Goal: Transaction & Acquisition: Purchase product/service

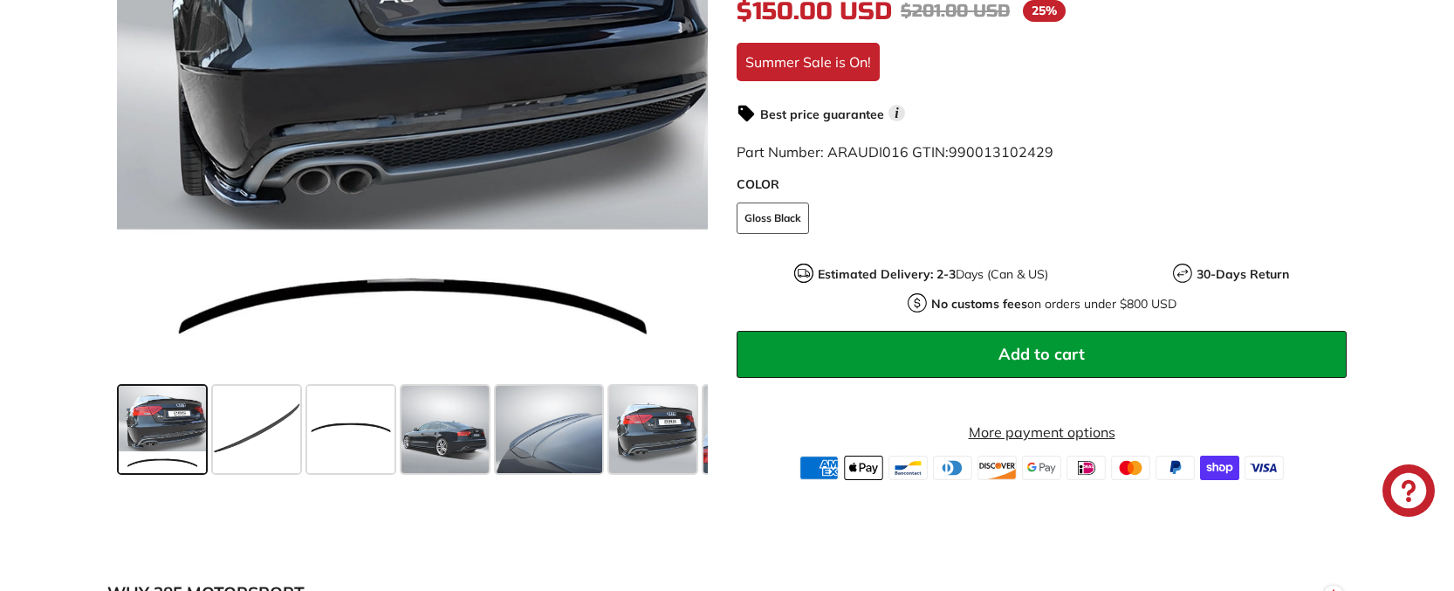
scroll to position [523, 0]
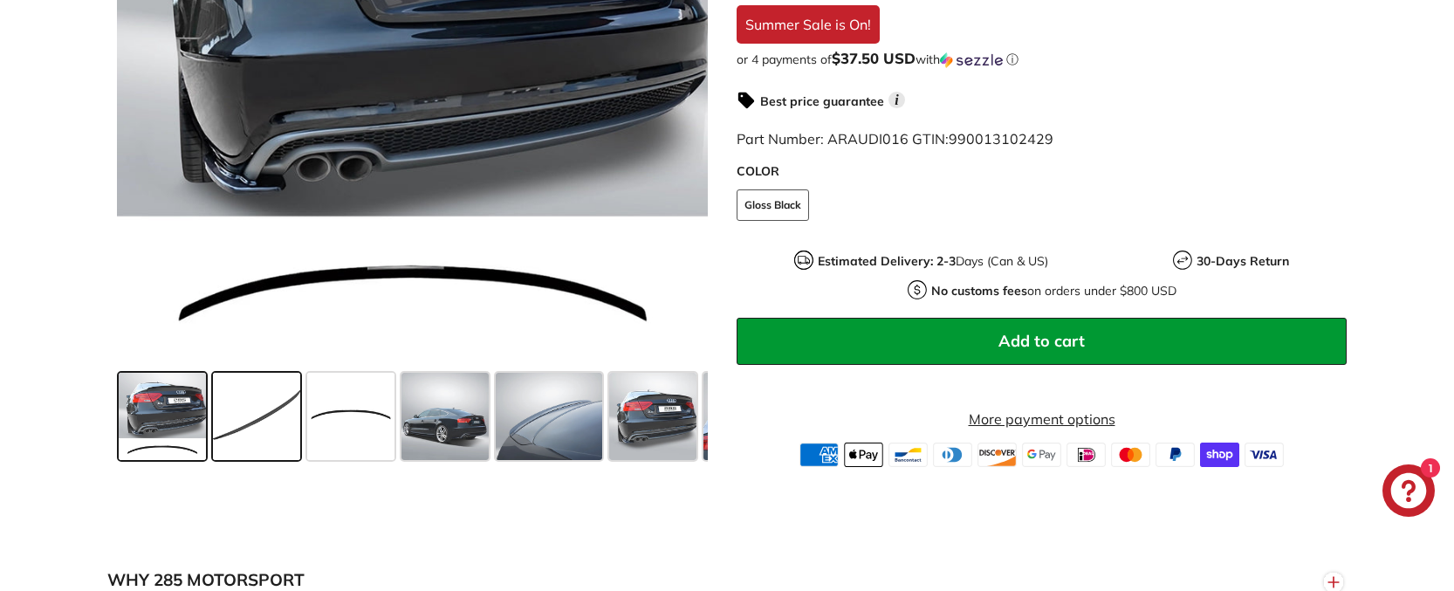
click at [282, 438] on span at bounding box center [256, 416] width 87 height 87
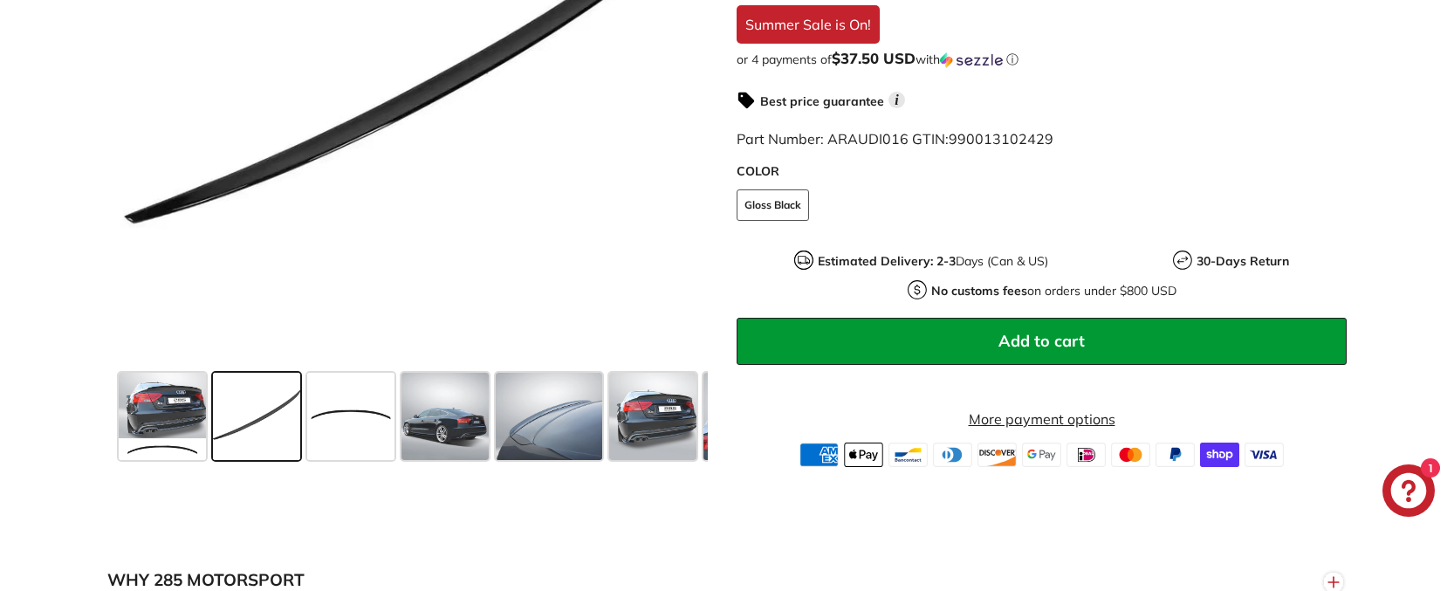
scroll to position [436, 0]
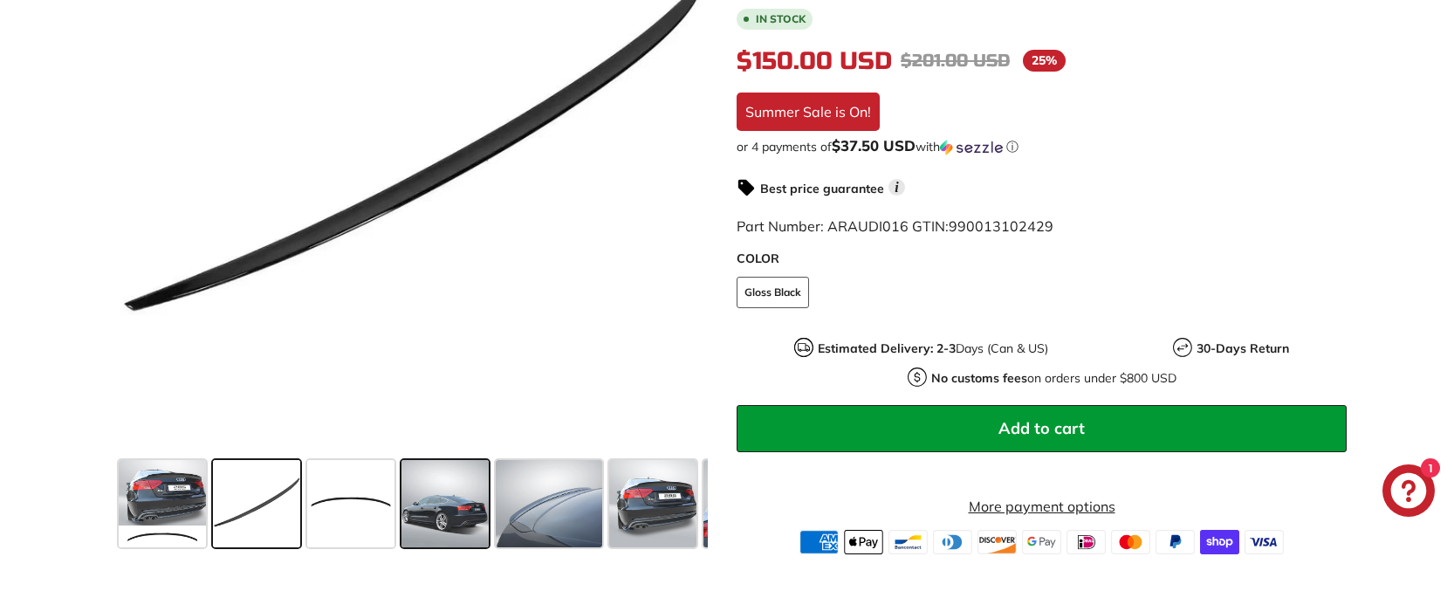
click at [467, 525] on span at bounding box center [444, 503] width 87 height 87
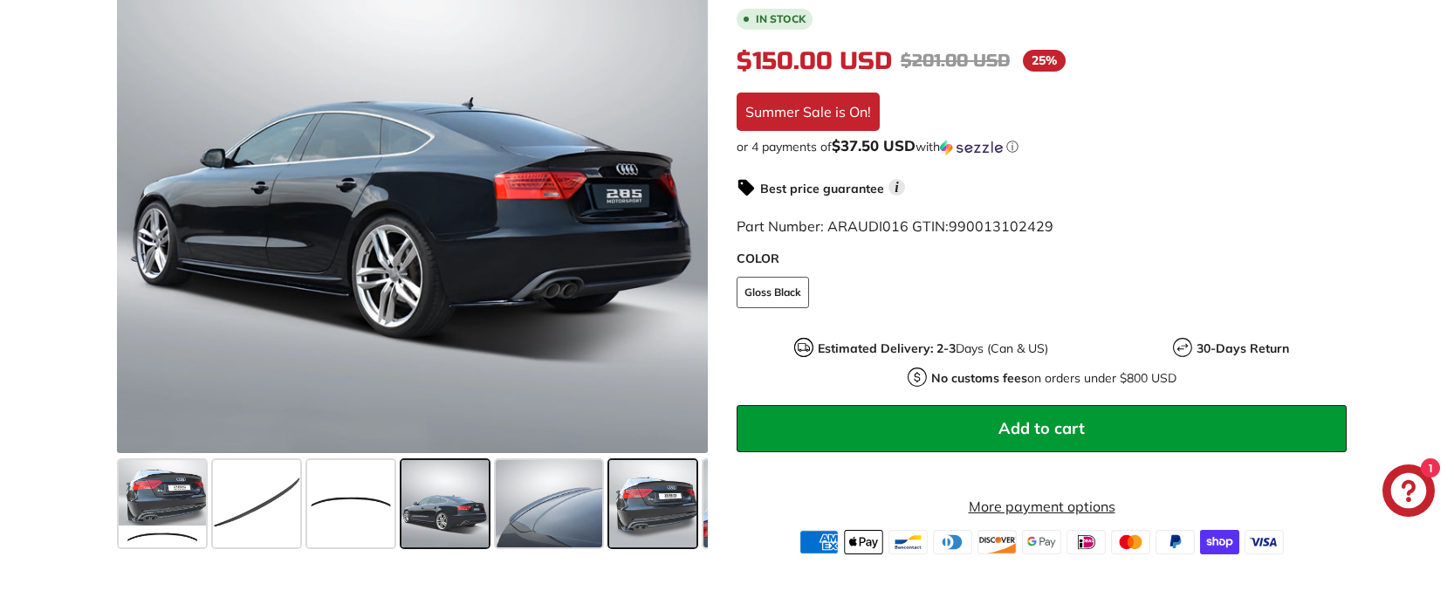
click at [653, 503] on span at bounding box center [652, 503] width 87 height 87
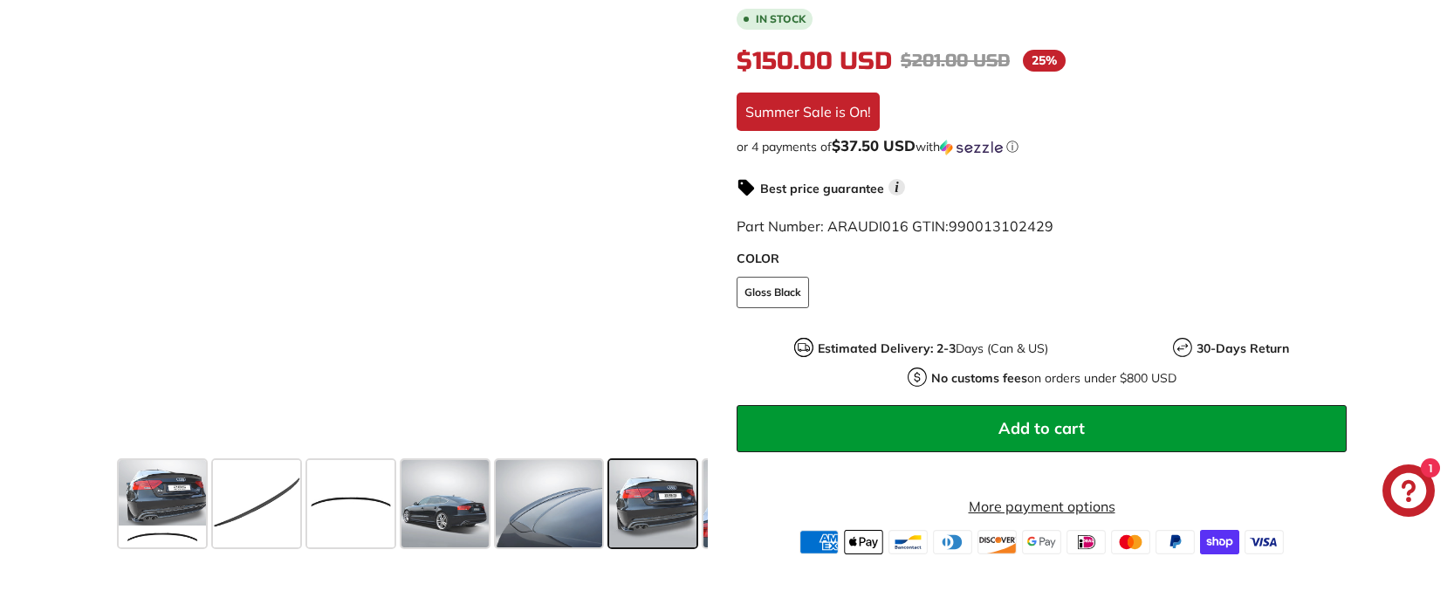
scroll to position [0, 196]
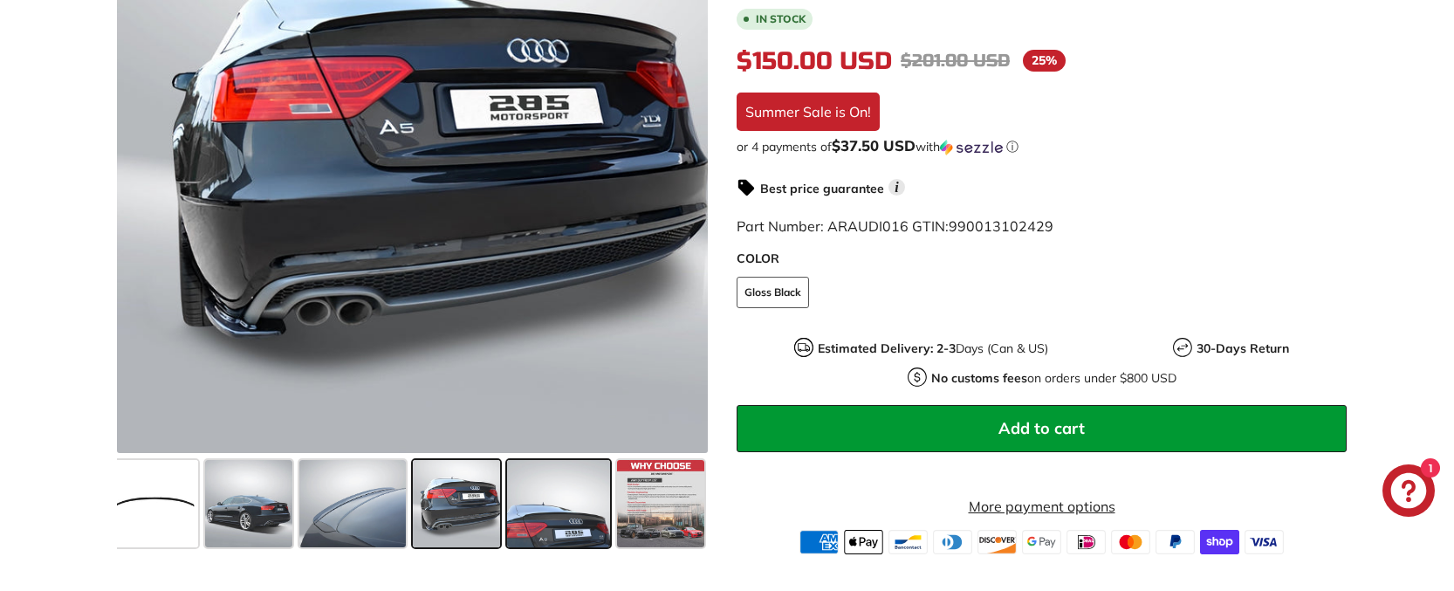
click at [580, 530] on span at bounding box center [558, 503] width 103 height 87
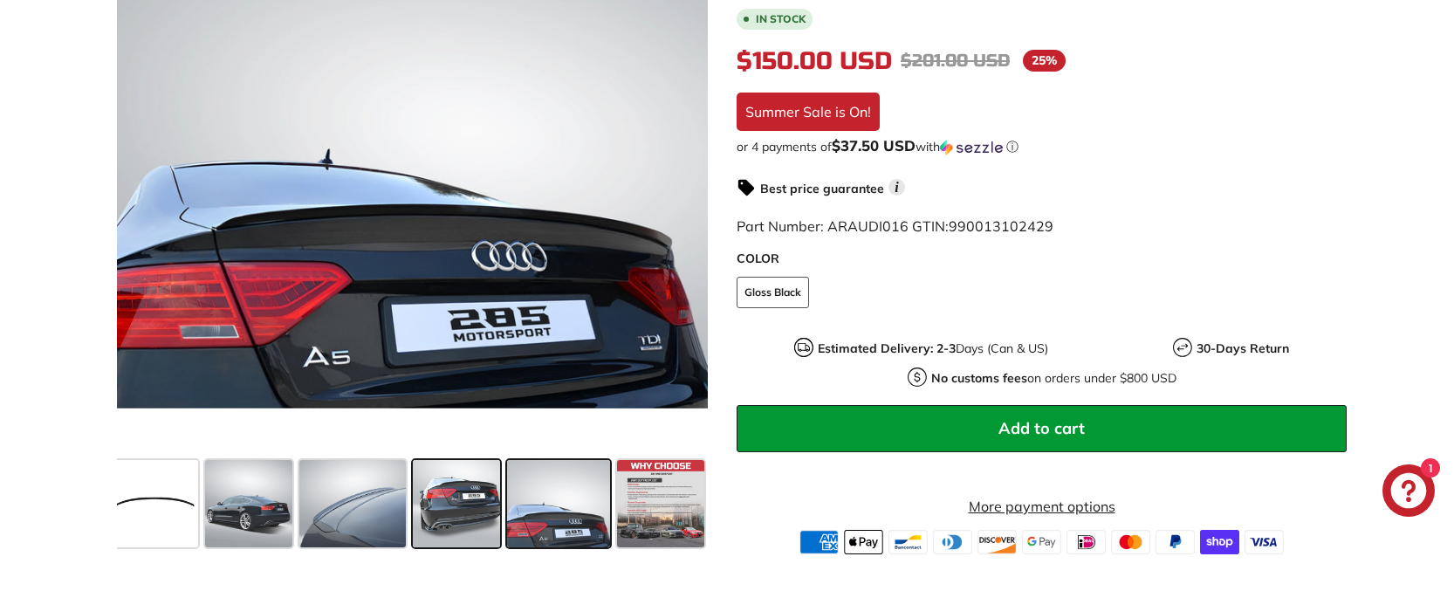
click at [474, 519] on span at bounding box center [456, 503] width 87 height 87
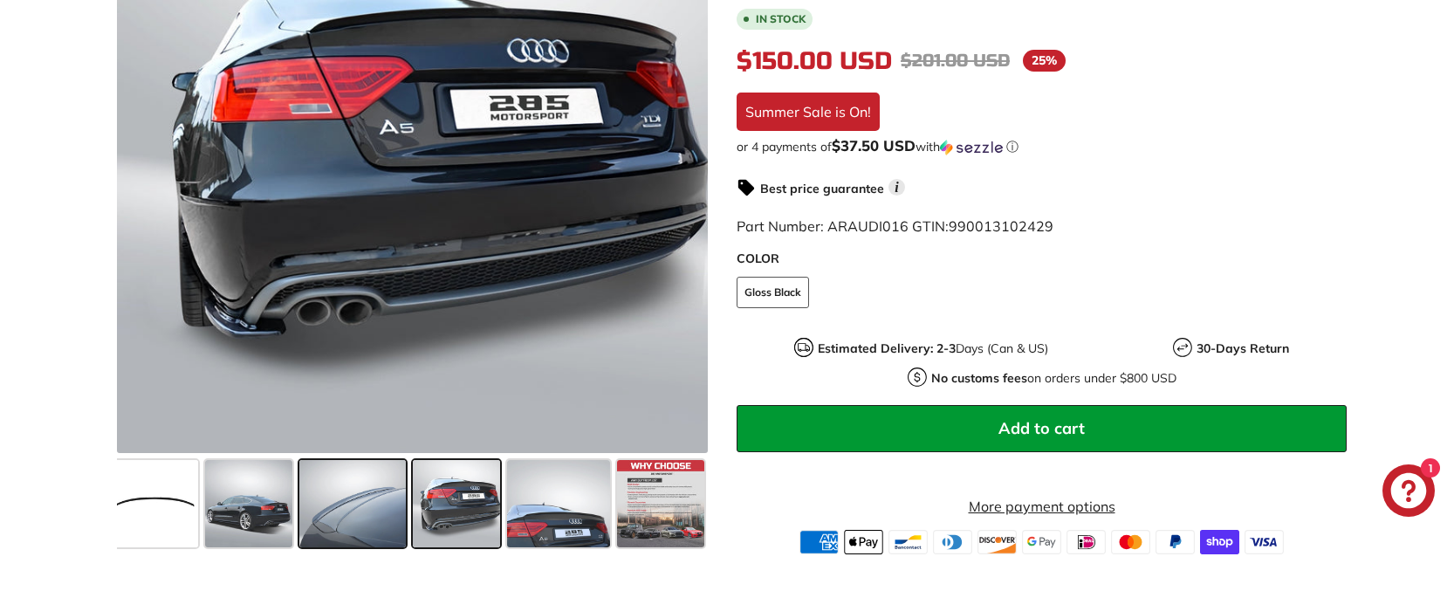
click at [387, 504] on span at bounding box center [352, 503] width 106 height 87
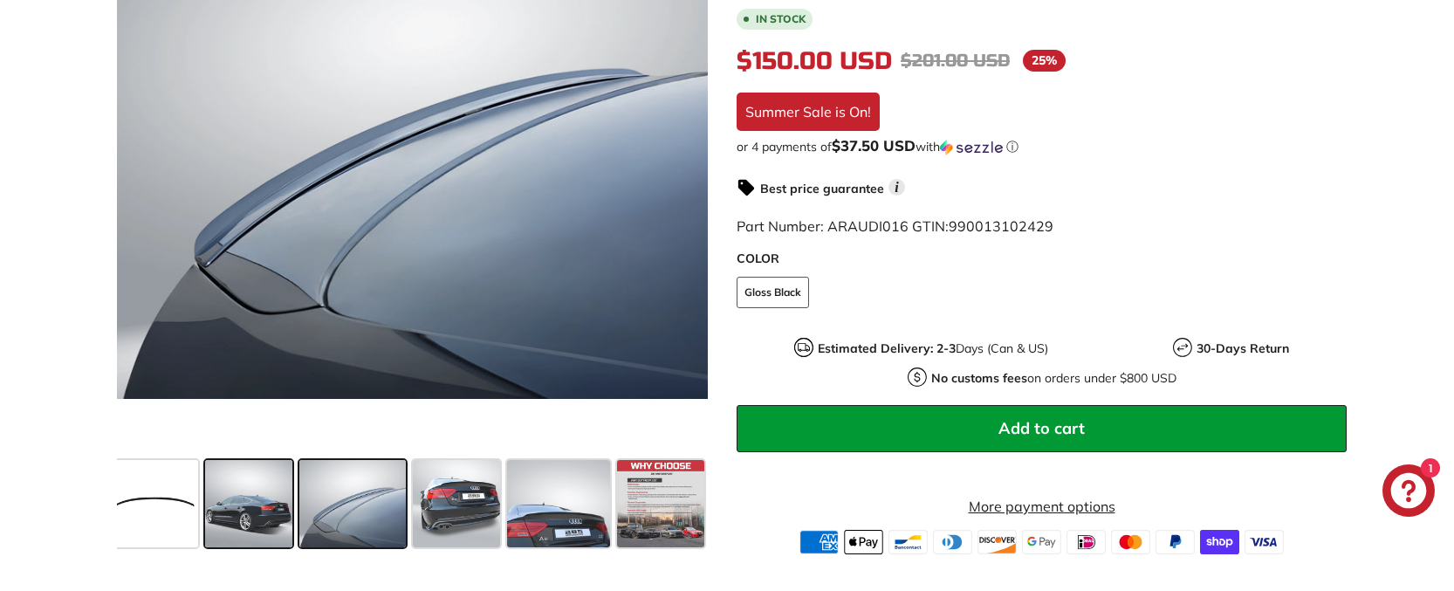
click at [250, 511] on span at bounding box center [248, 503] width 87 height 87
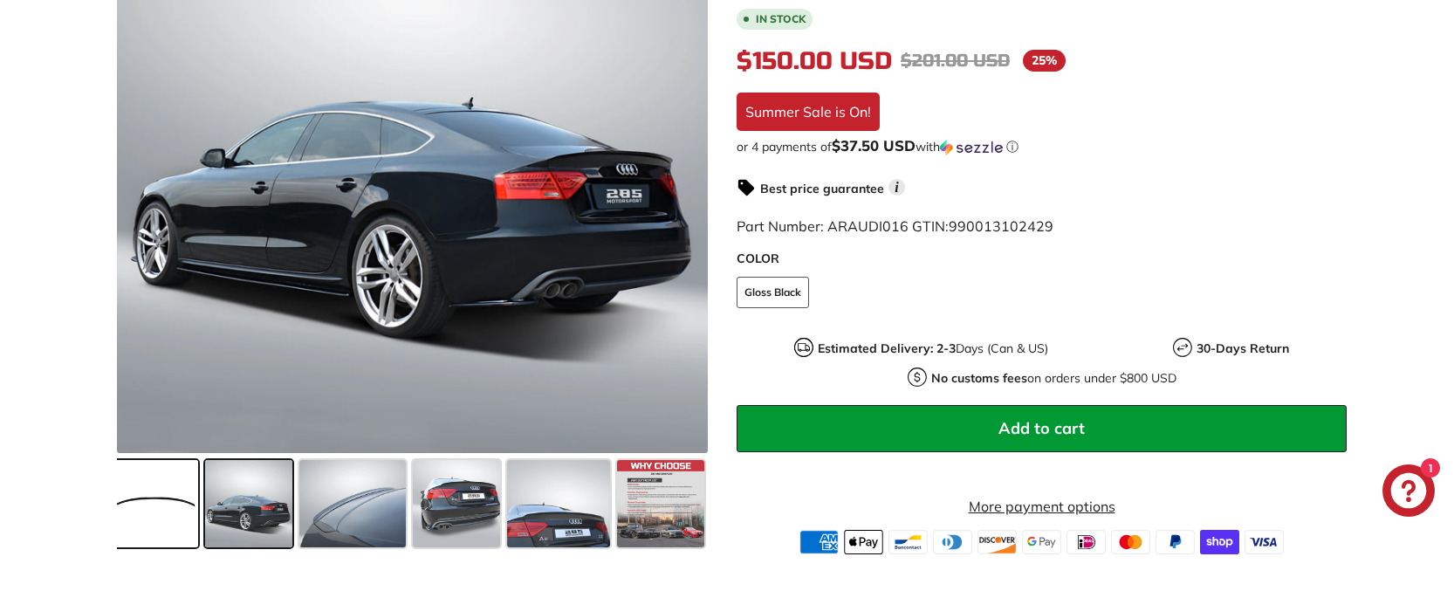
click at [179, 496] on span at bounding box center [154, 503] width 87 height 87
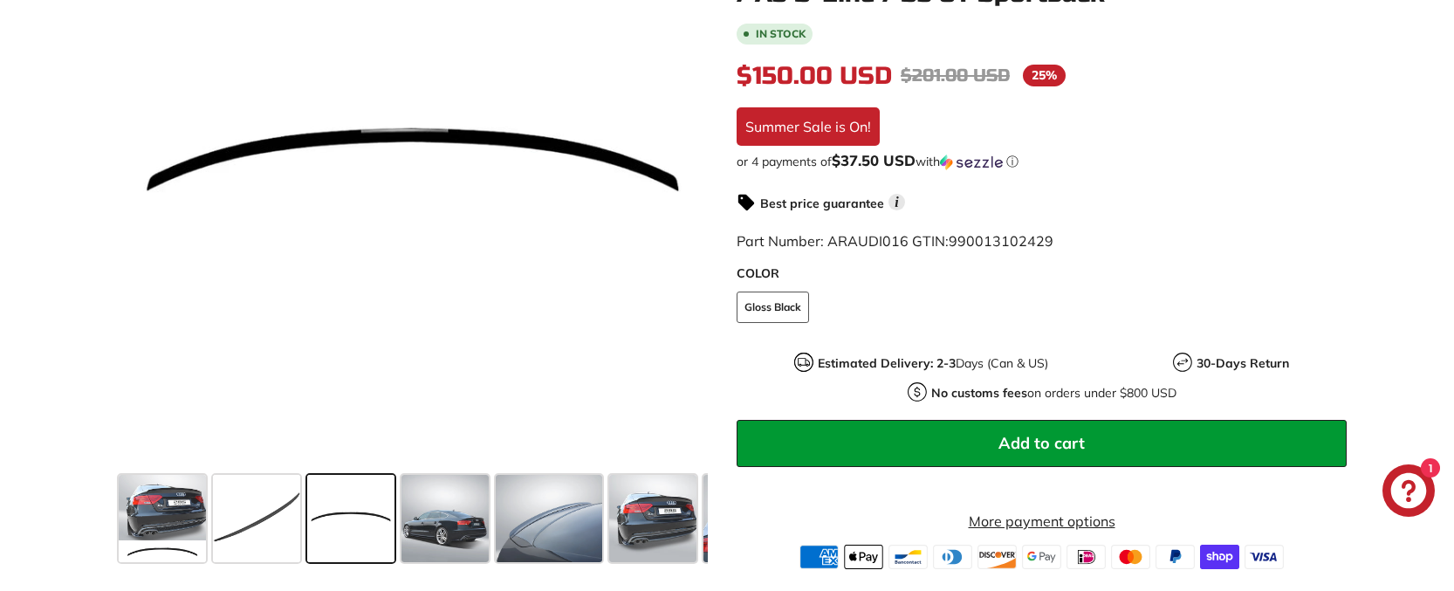
scroll to position [174, 0]
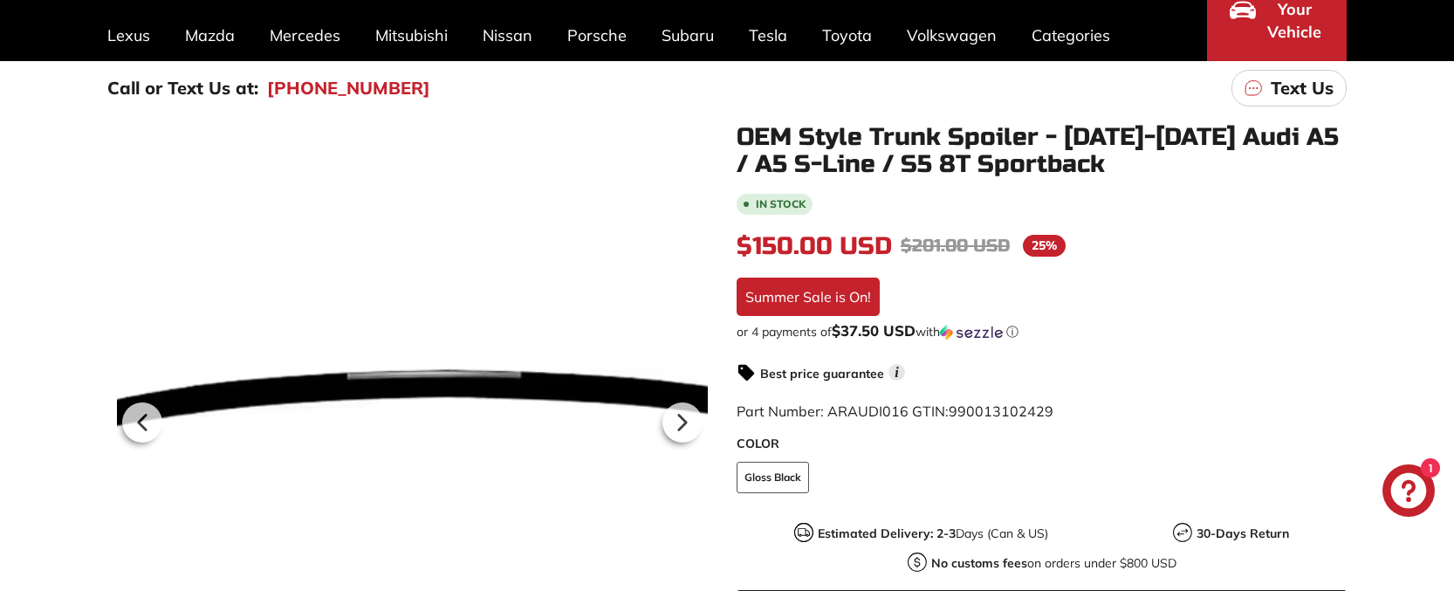
click at [375, 380] on div at bounding box center [412, 419] width 591 height 591
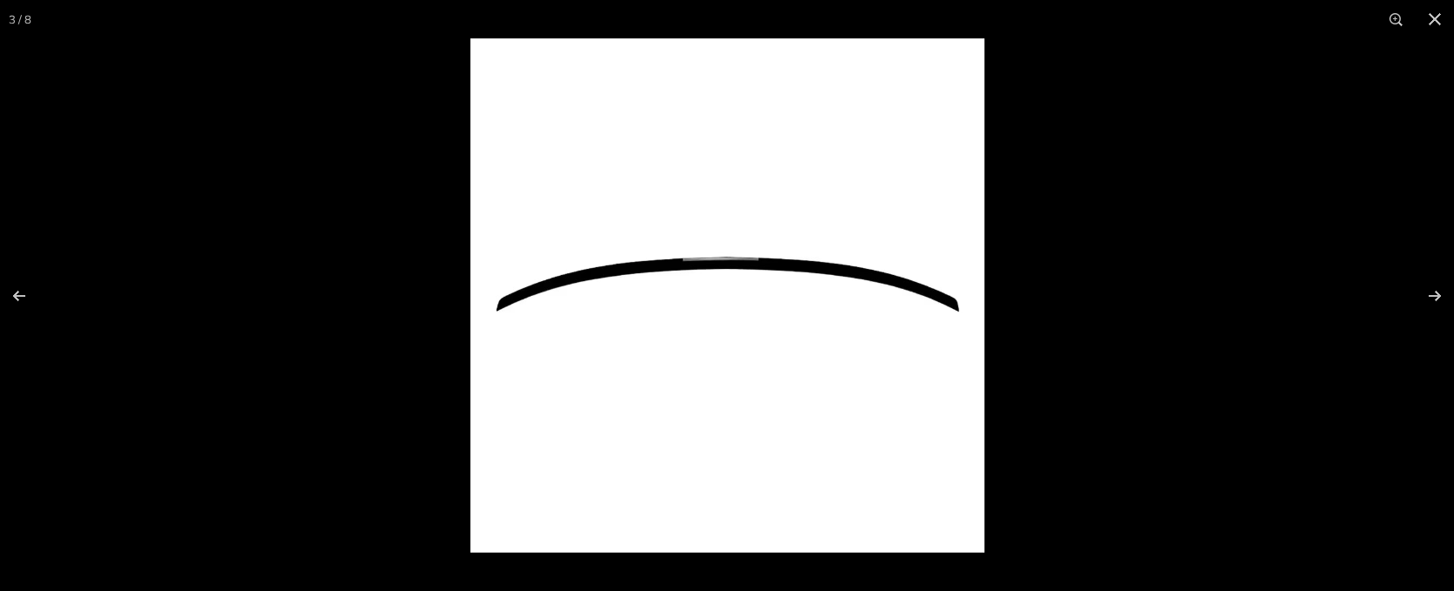
click at [733, 276] on img at bounding box center [727, 295] width 514 height 514
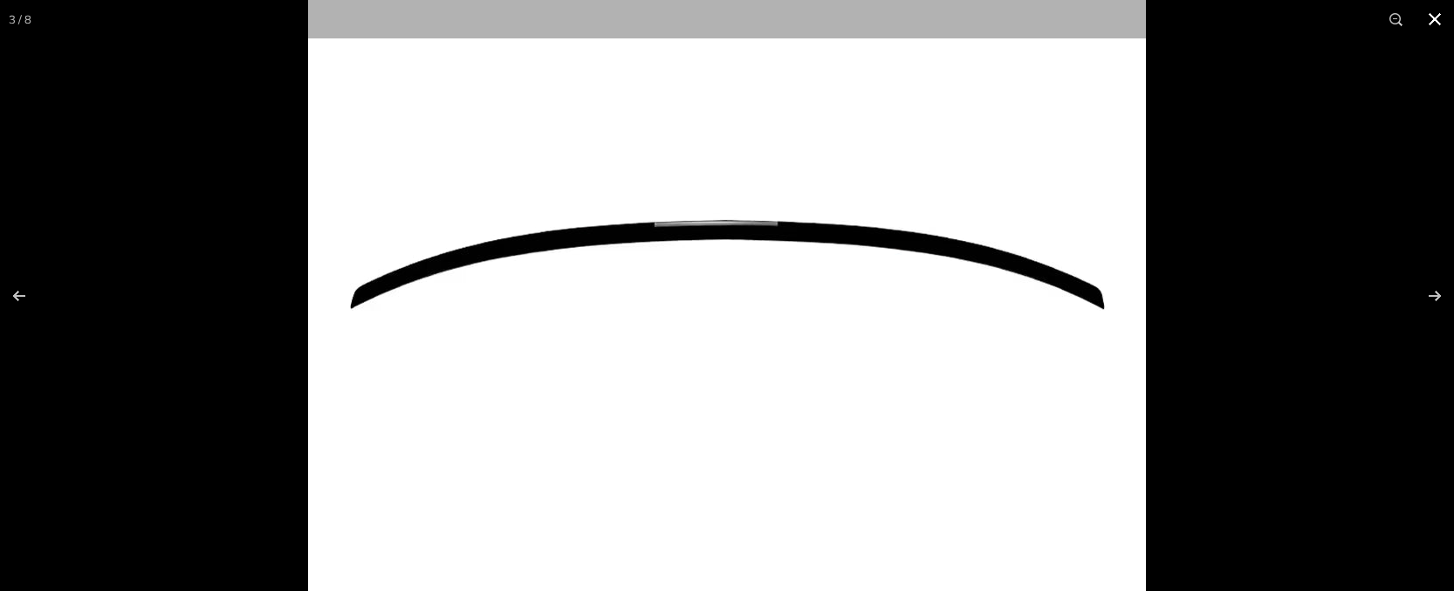
click at [1427, 18] on button at bounding box center [1434, 19] width 38 height 38
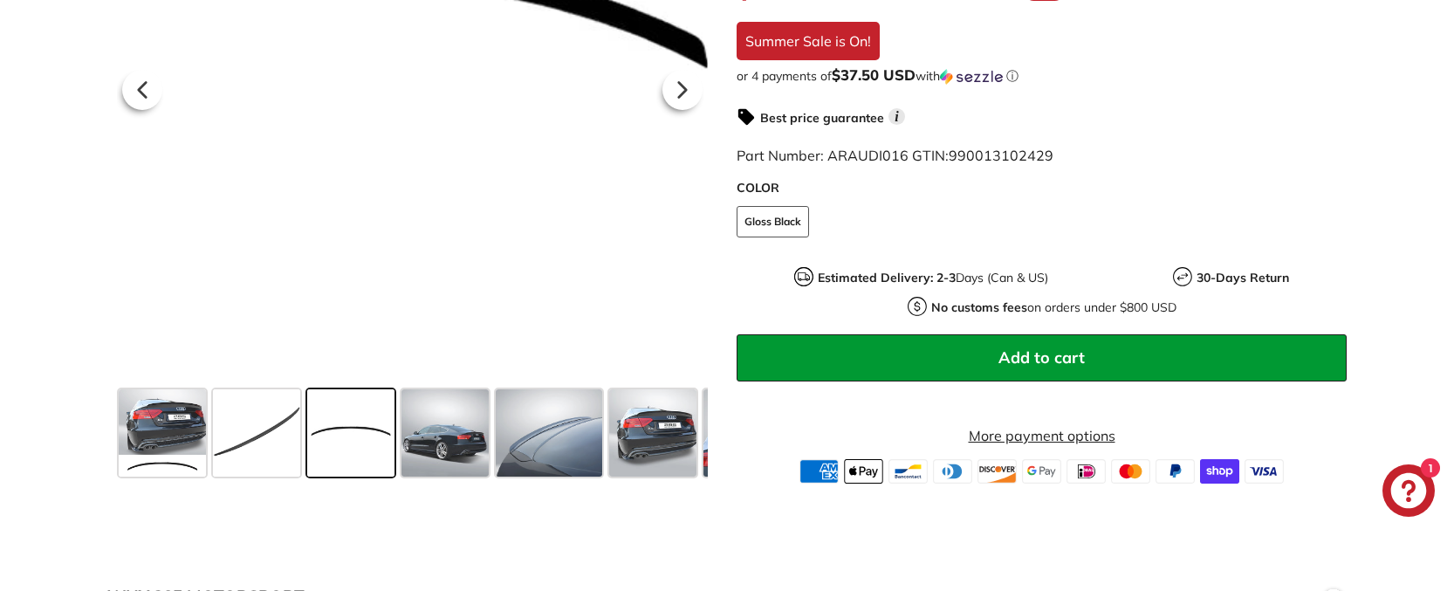
scroll to position [611, 0]
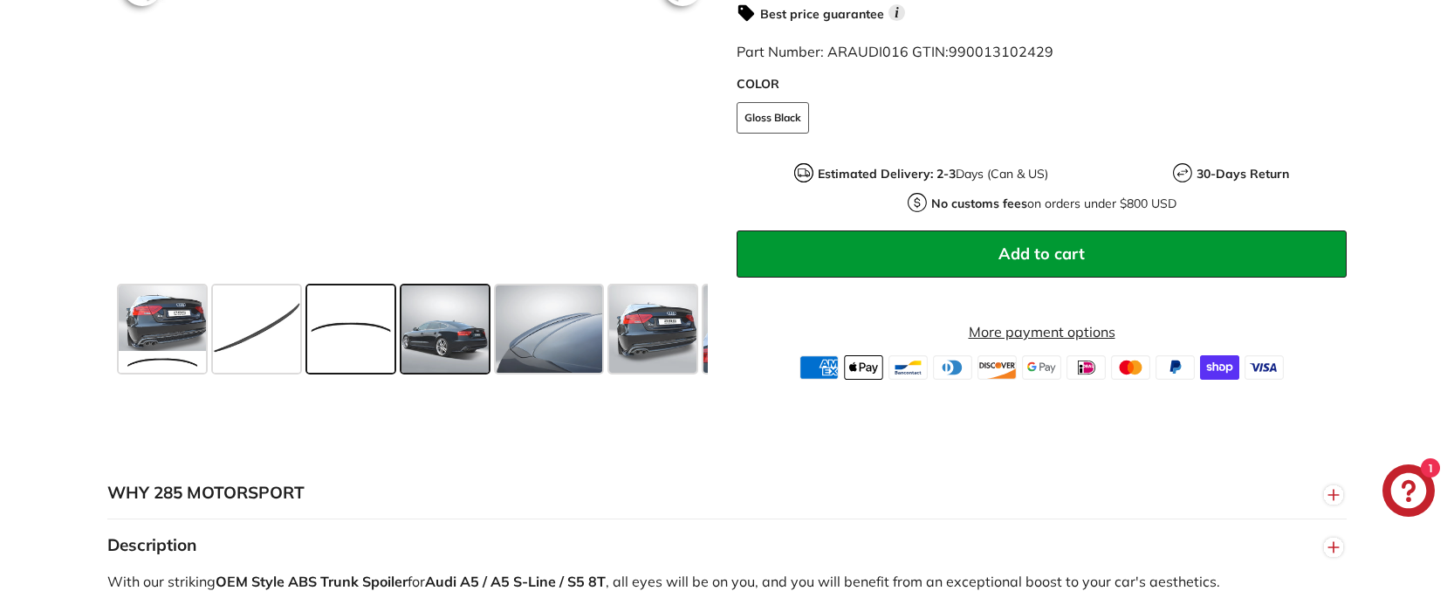
click at [454, 323] on span at bounding box center [444, 328] width 87 height 87
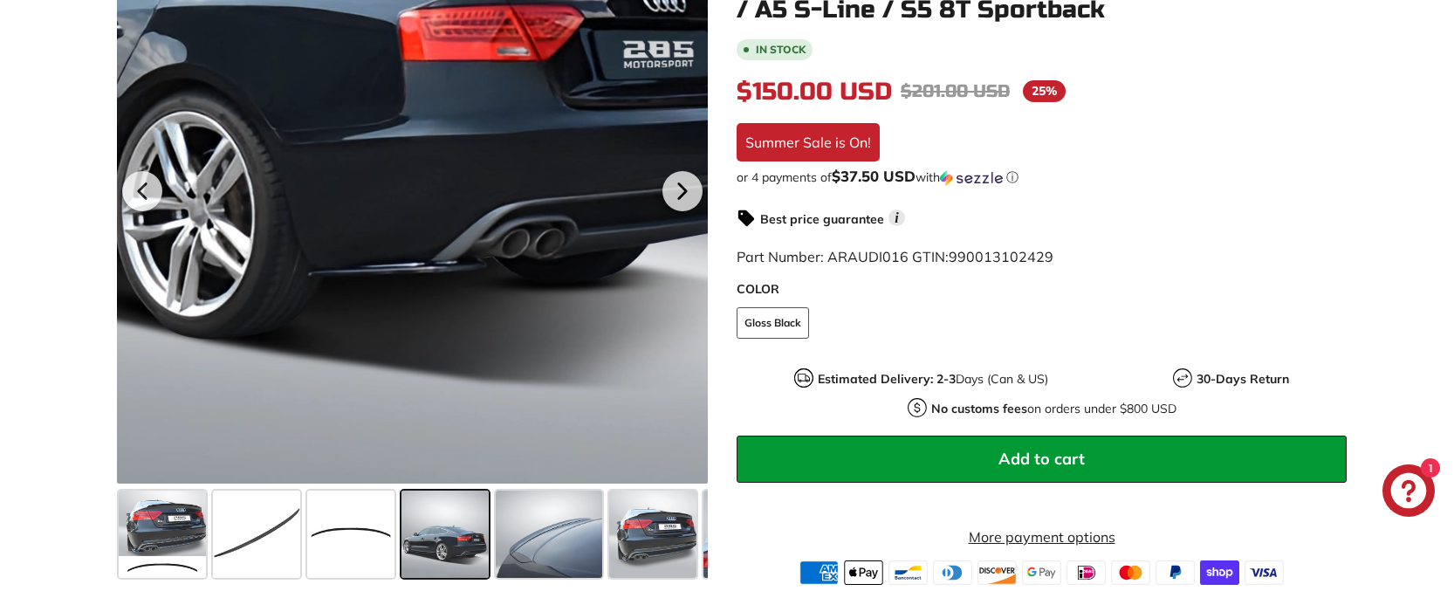
scroll to position [436, 0]
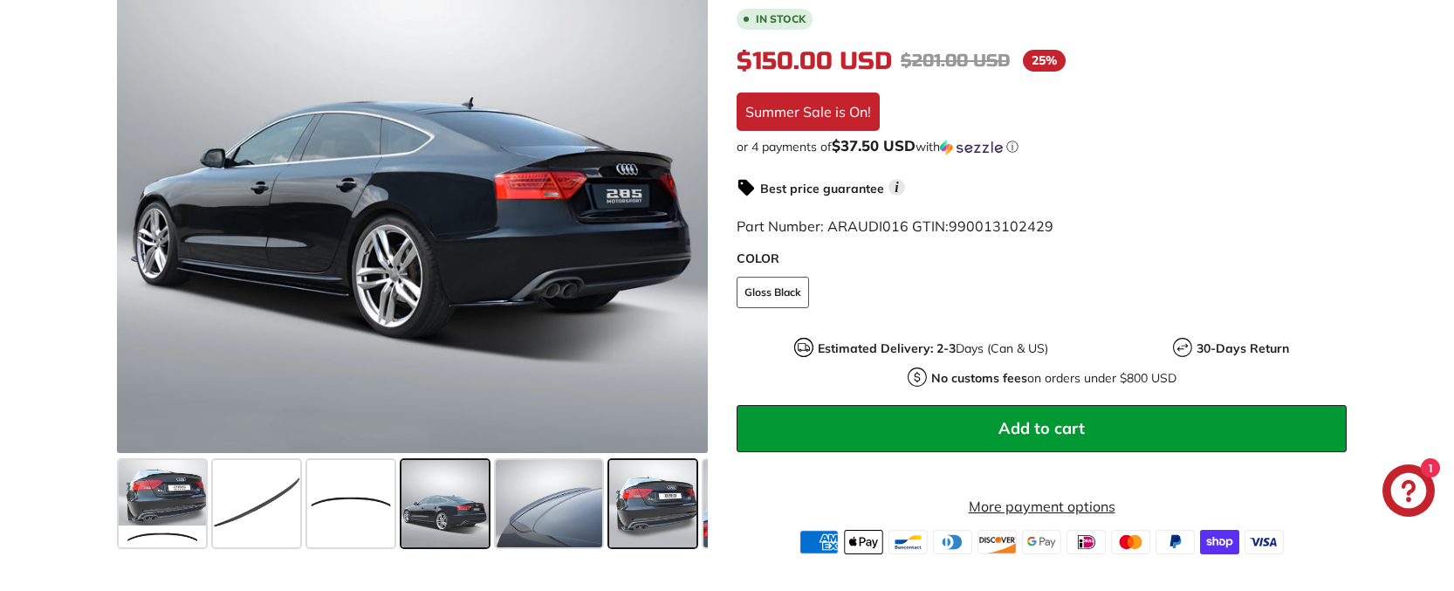
click at [665, 479] on span at bounding box center [652, 503] width 87 height 87
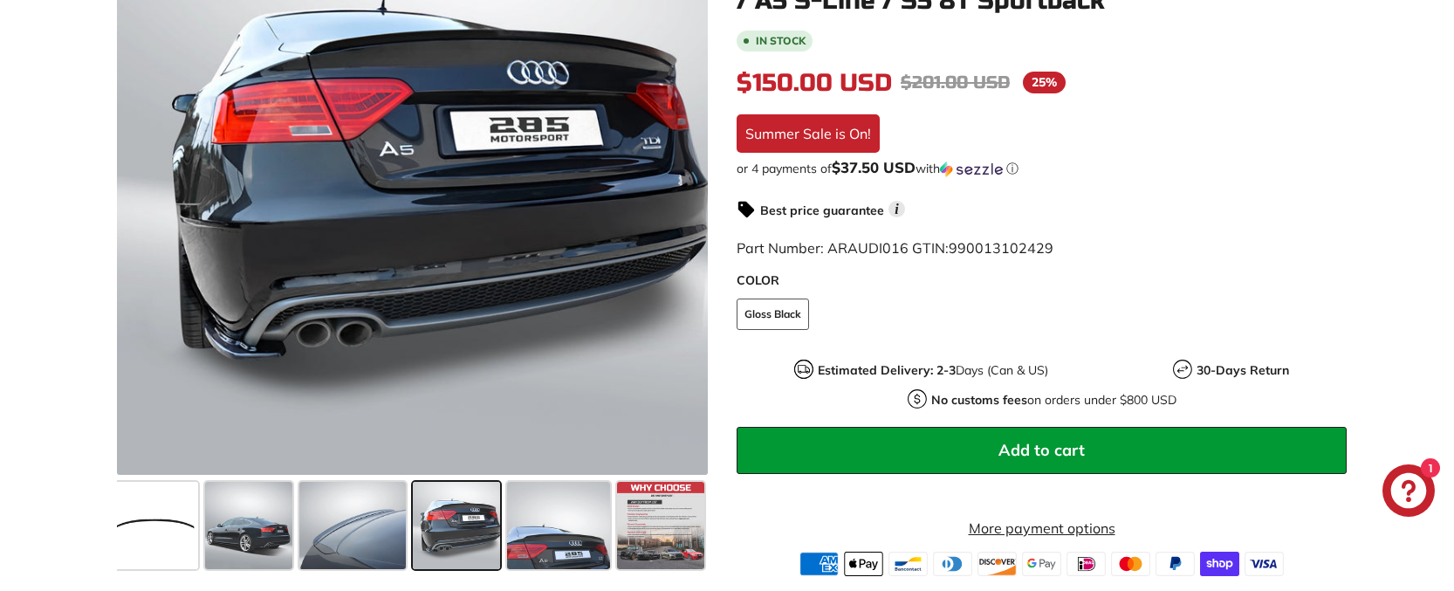
scroll to position [698, 0]
